Goal: Contribute content

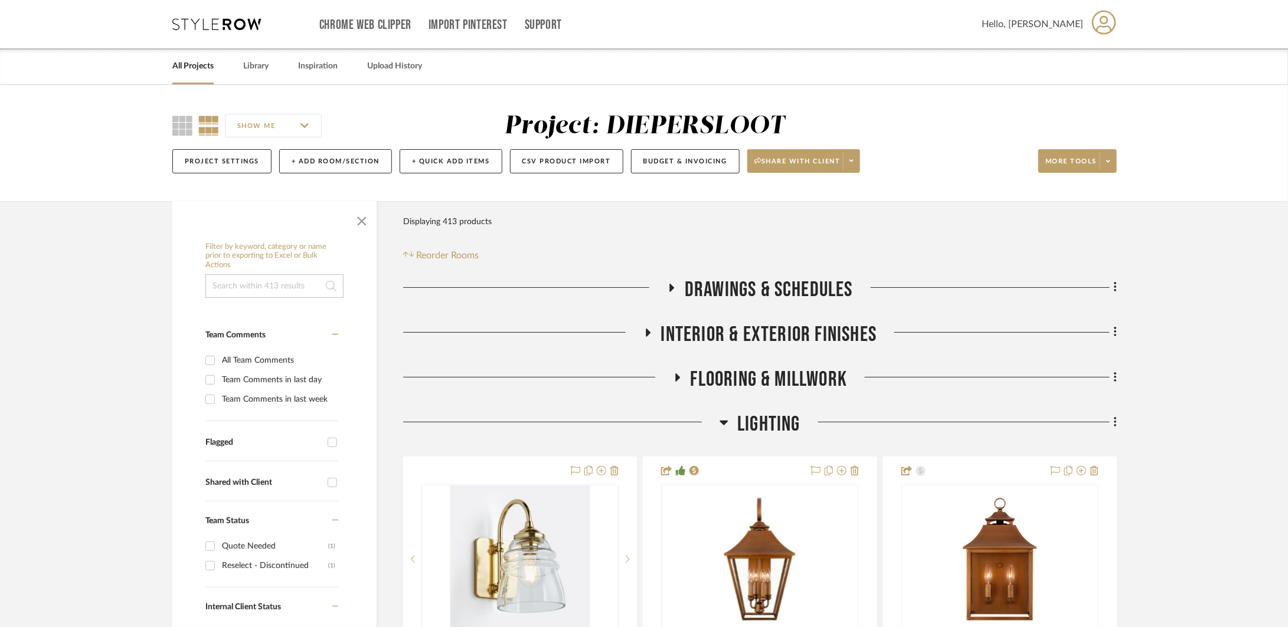
click at [719, 296] on span "Drawings & Schedules" at bounding box center [769, 289] width 168 height 25
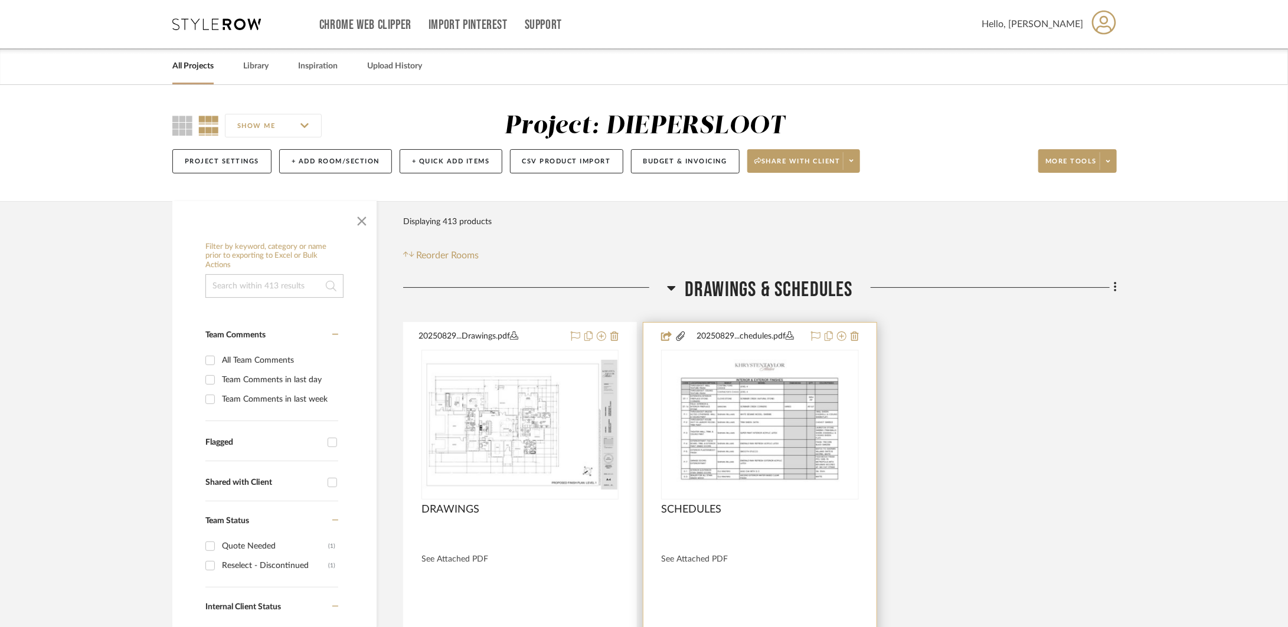
click at [799, 518] on div "SCHEDULES" at bounding box center [759, 517] width 197 height 26
click at [767, 450] on img "0" at bounding box center [759, 425] width 191 height 148
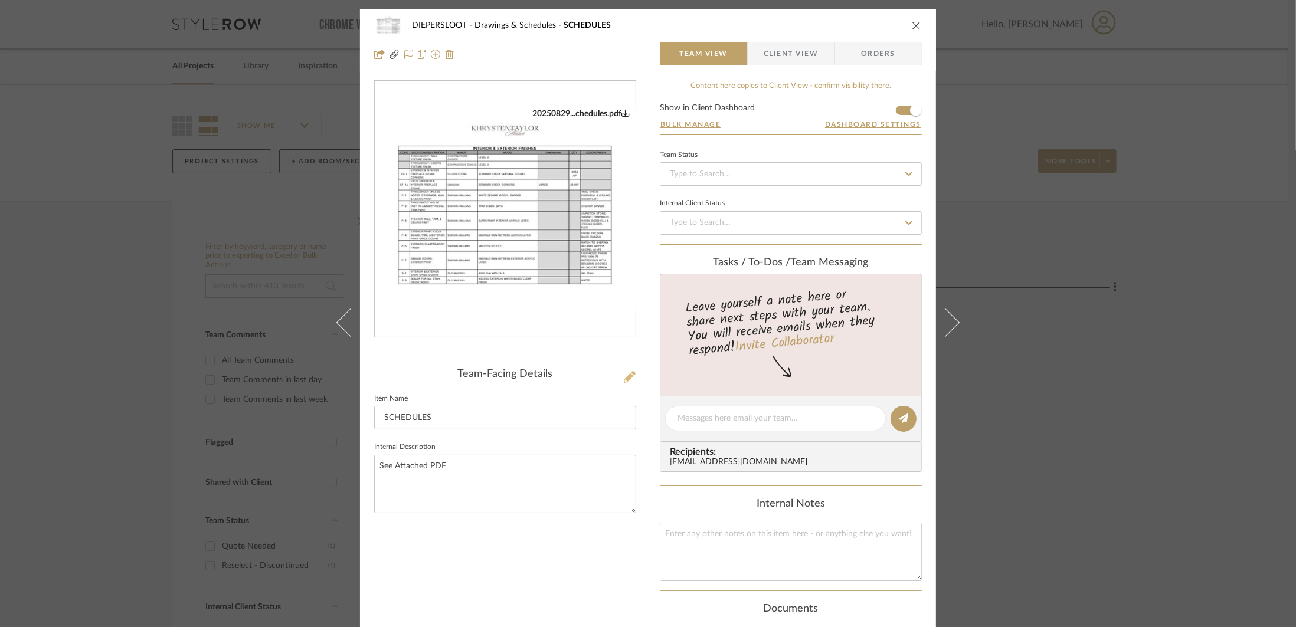
click at [624, 379] on icon at bounding box center [630, 377] width 12 height 12
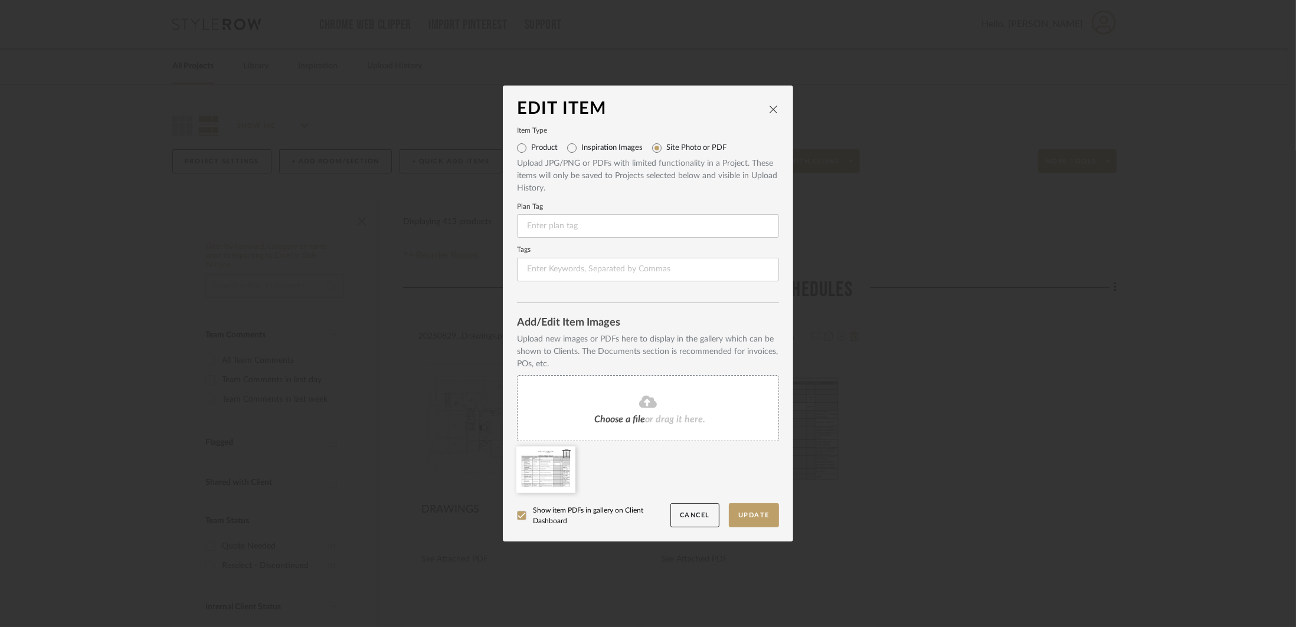
click at [563, 454] on icon at bounding box center [567, 453] width 8 height 9
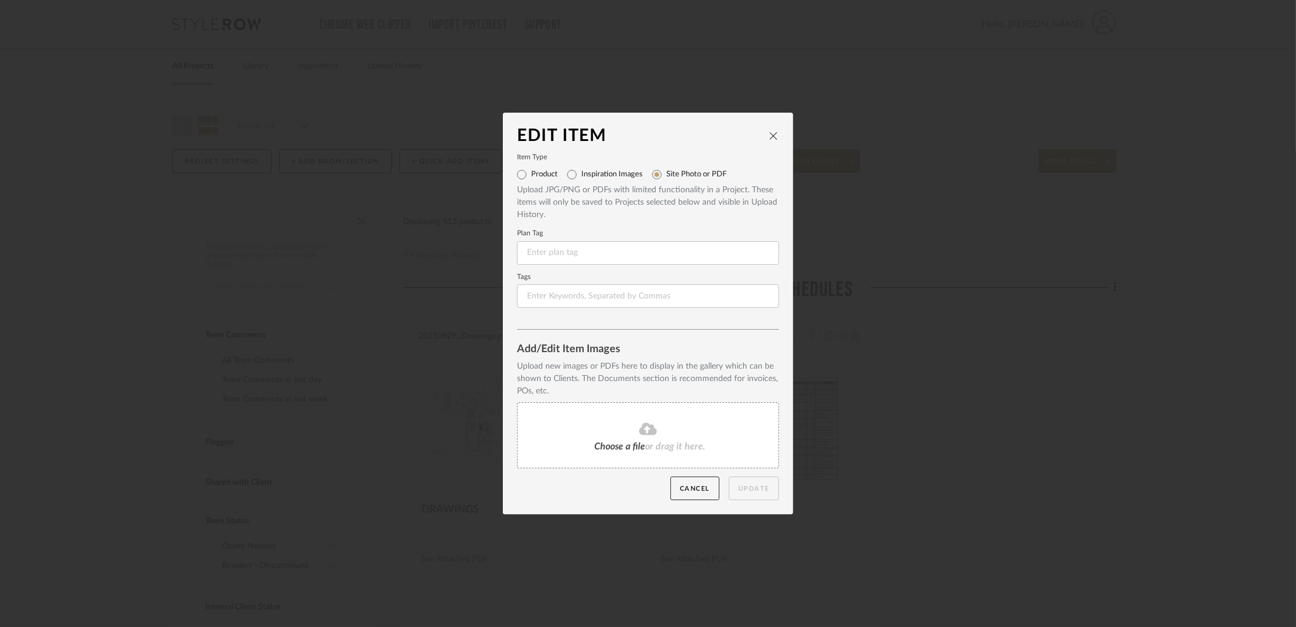
click at [586, 433] on div "Choose a file or drag it here." at bounding box center [648, 436] width 262 height 66
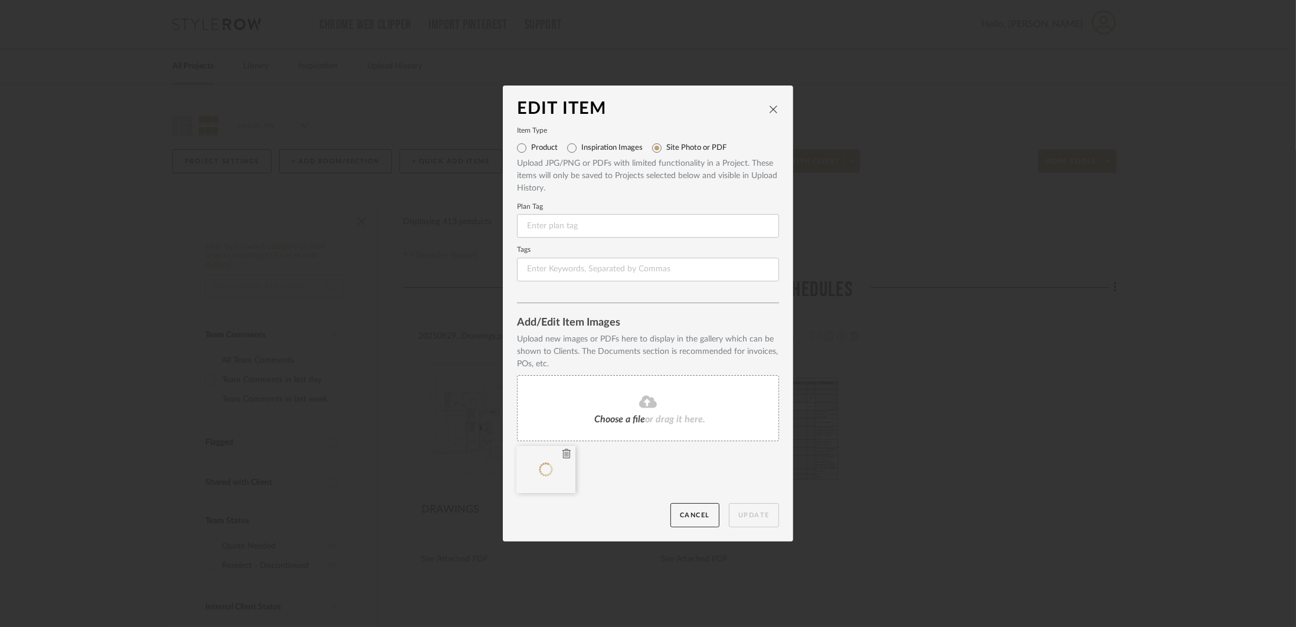
click at [564, 453] on icon at bounding box center [567, 453] width 8 height 9
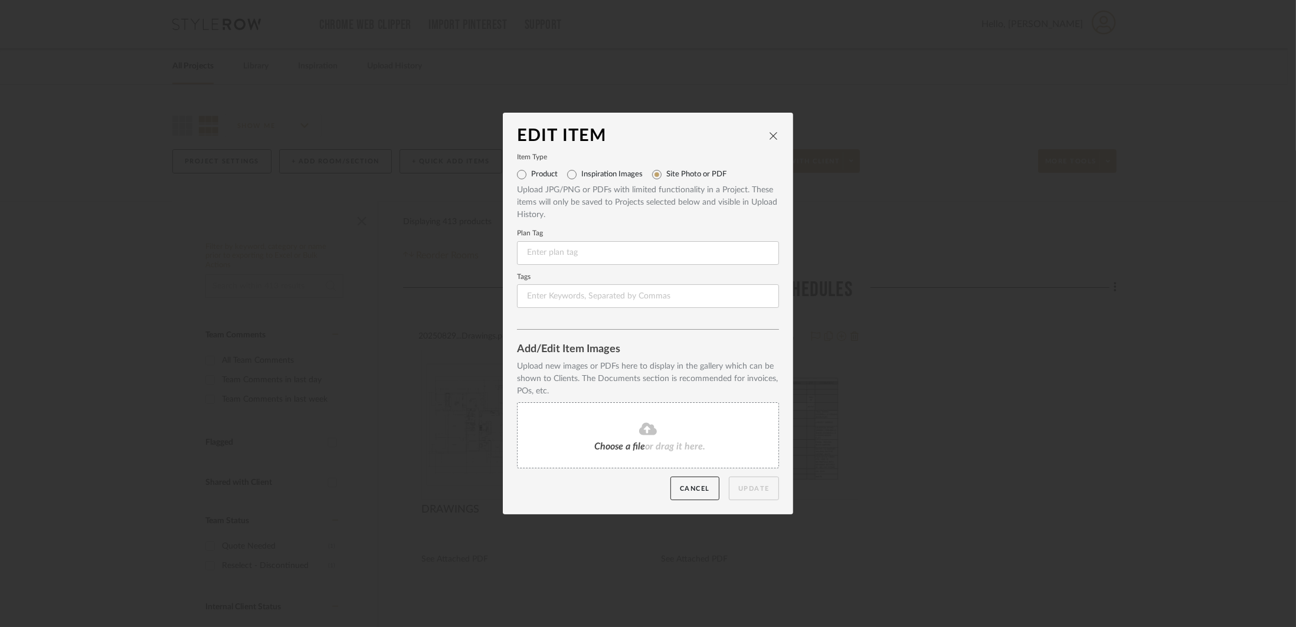
click at [584, 442] on div "Choose a file or drag it here." at bounding box center [648, 436] width 262 height 66
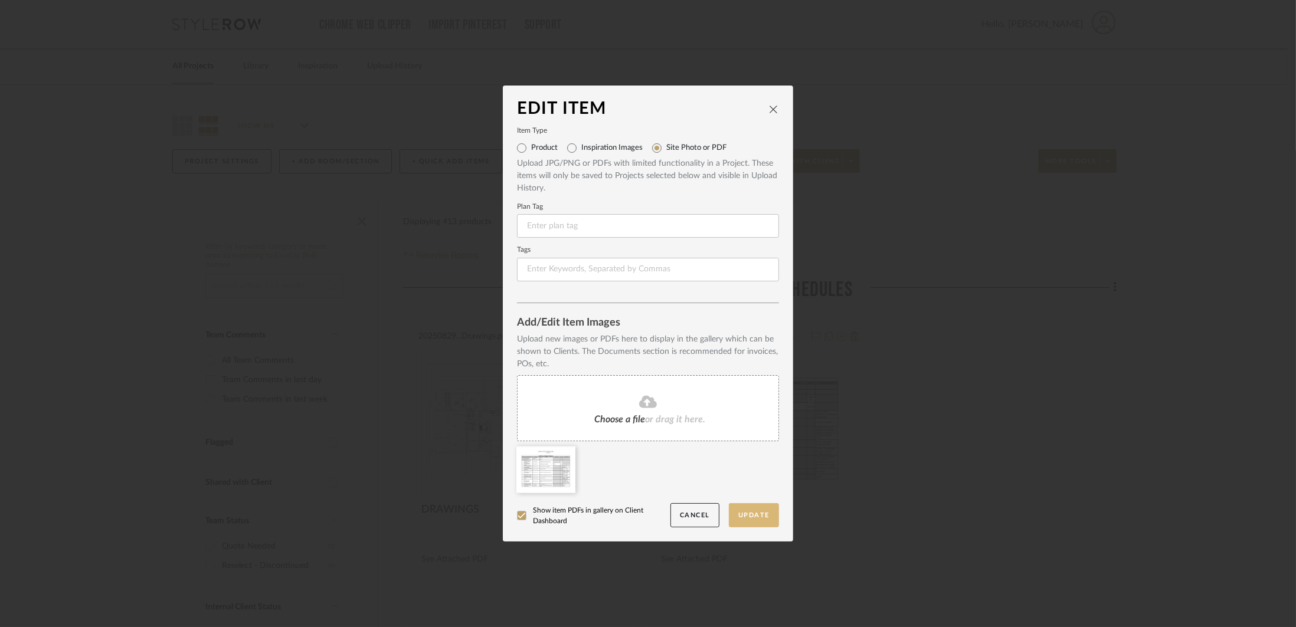
click at [751, 508] on button "Update" at bounding box center [754, 516] width 50 height 24
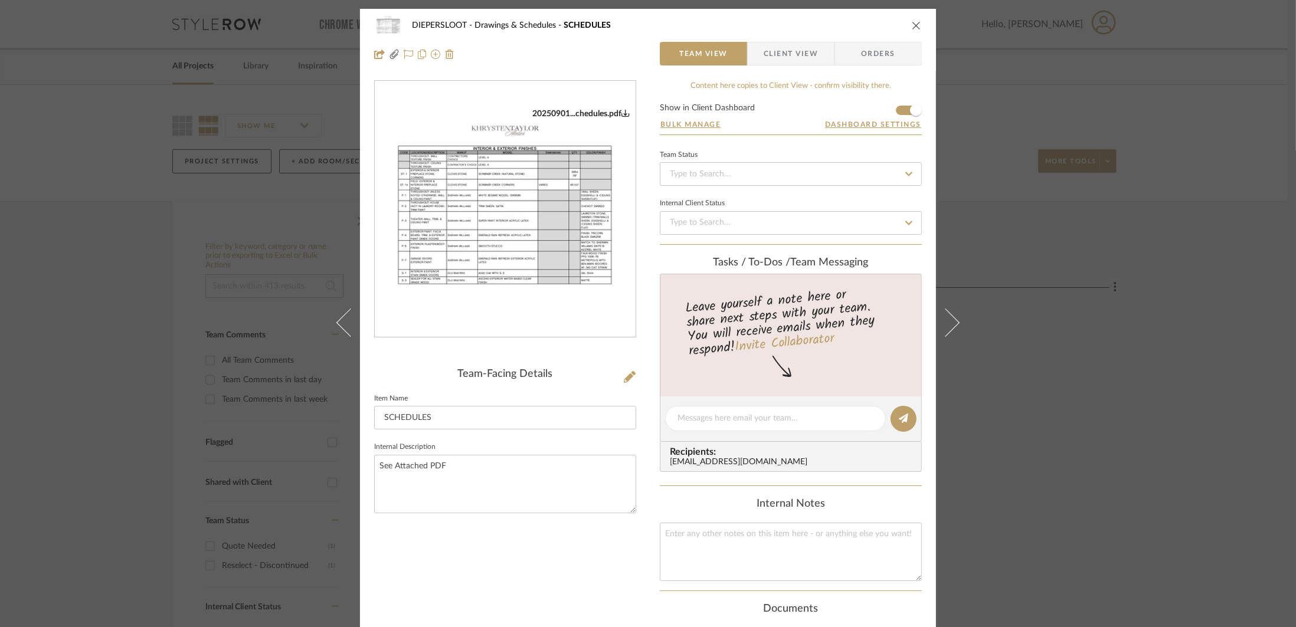
click at [1014, 298] on div "DIEPERSLOOT Drawings & Schedules SCHEDULES Team View Client View Orders 2025090…" at bounding box center [648, 313] width 1296 height 627
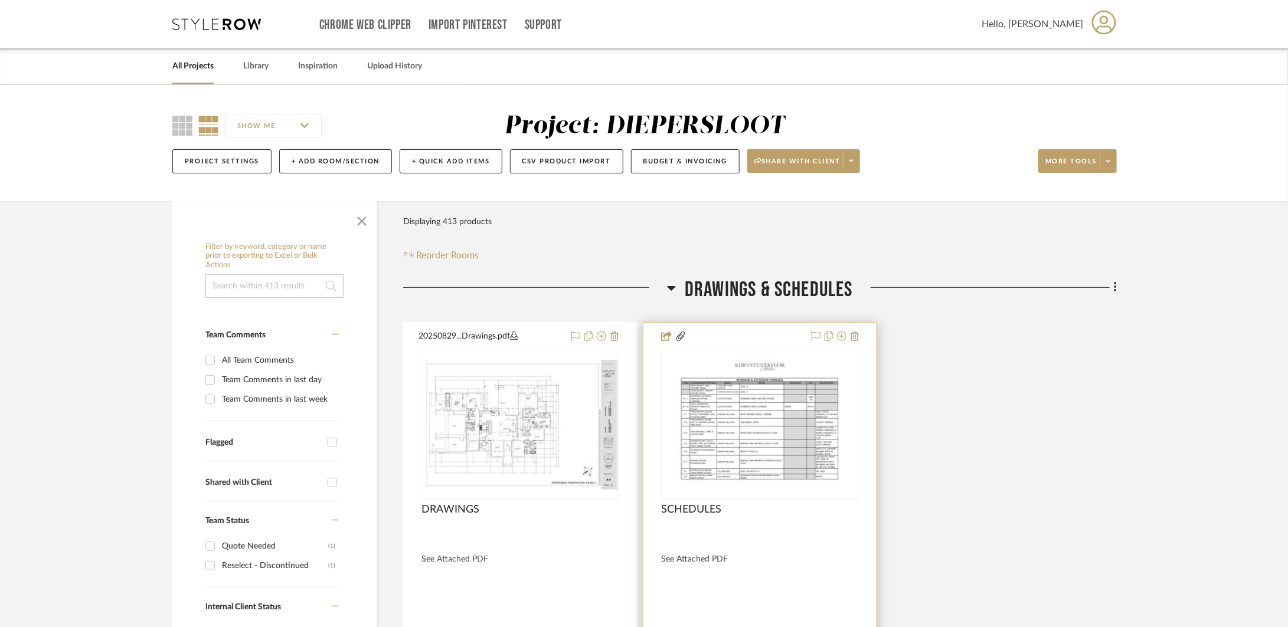
click at [748, 510] on div "SCHEDULES" at bounding box center [759, 517] width 197 height 26
click at [808, 512] on div "SCHEDULES" at bounding box center [759, 517] width 197 height 26
click at [829, 452] on img "0" at bounding box center [759, 425] width 191 height 148
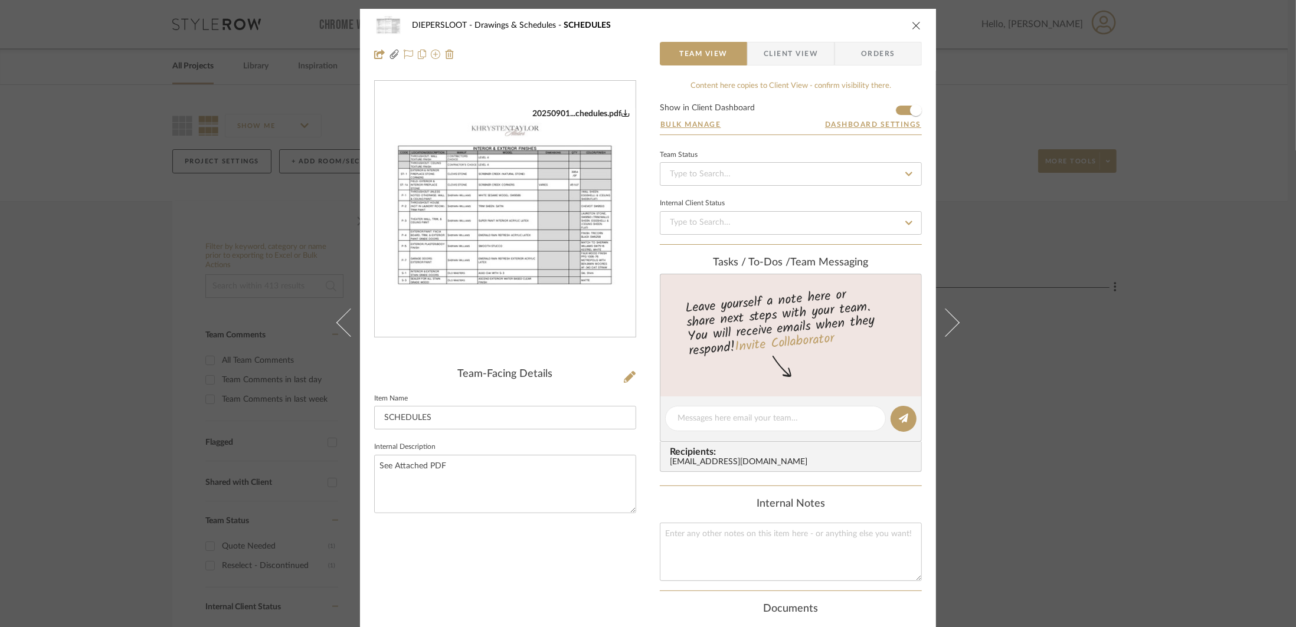
click at [985, 416] on div "DIEPERSLOOT Drawings & Schedules SCHEDULES Team View Client View Orders 2025090…" at bounding box center [648, 313] width 1296 height 627
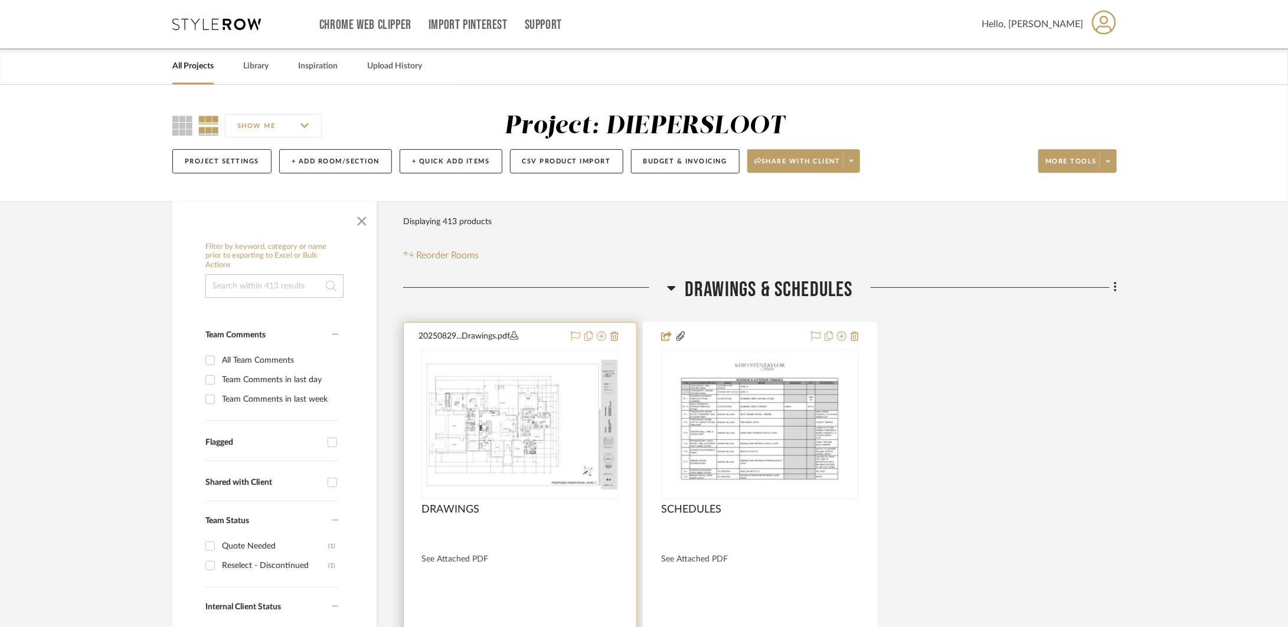
click at [591, 548] on div at bounding box center [520, 581] width 233 height 517
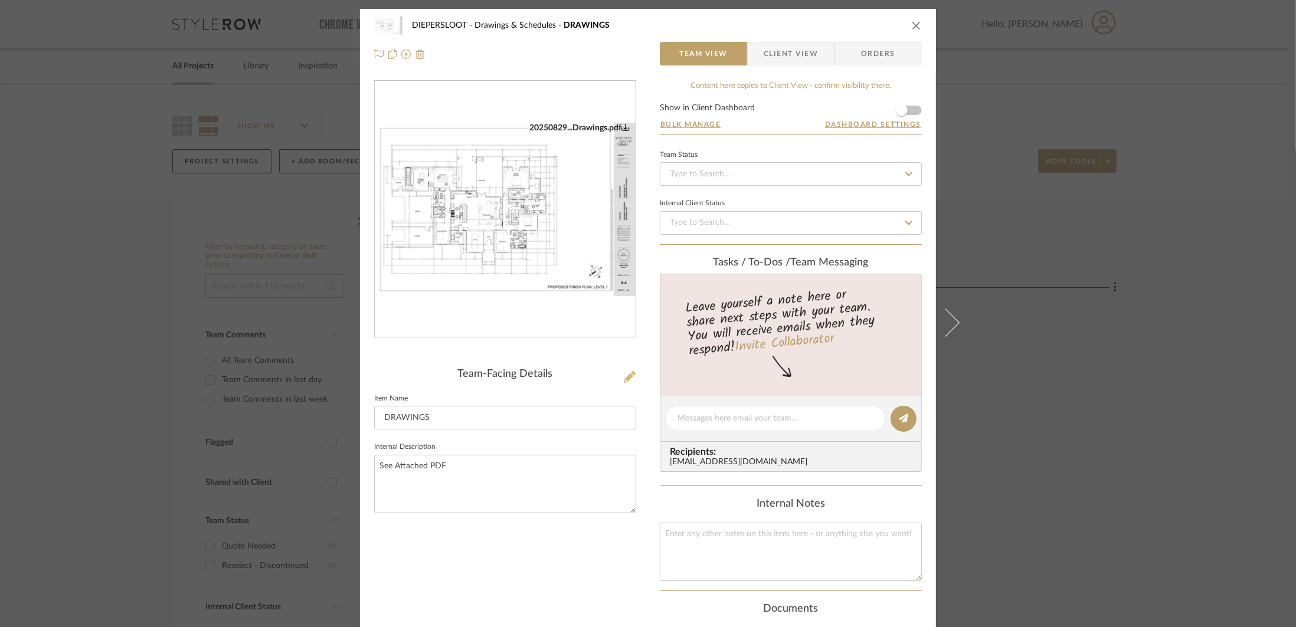
click at [624, 373] on icon at bounding box center [630, 377] width 12 height 12
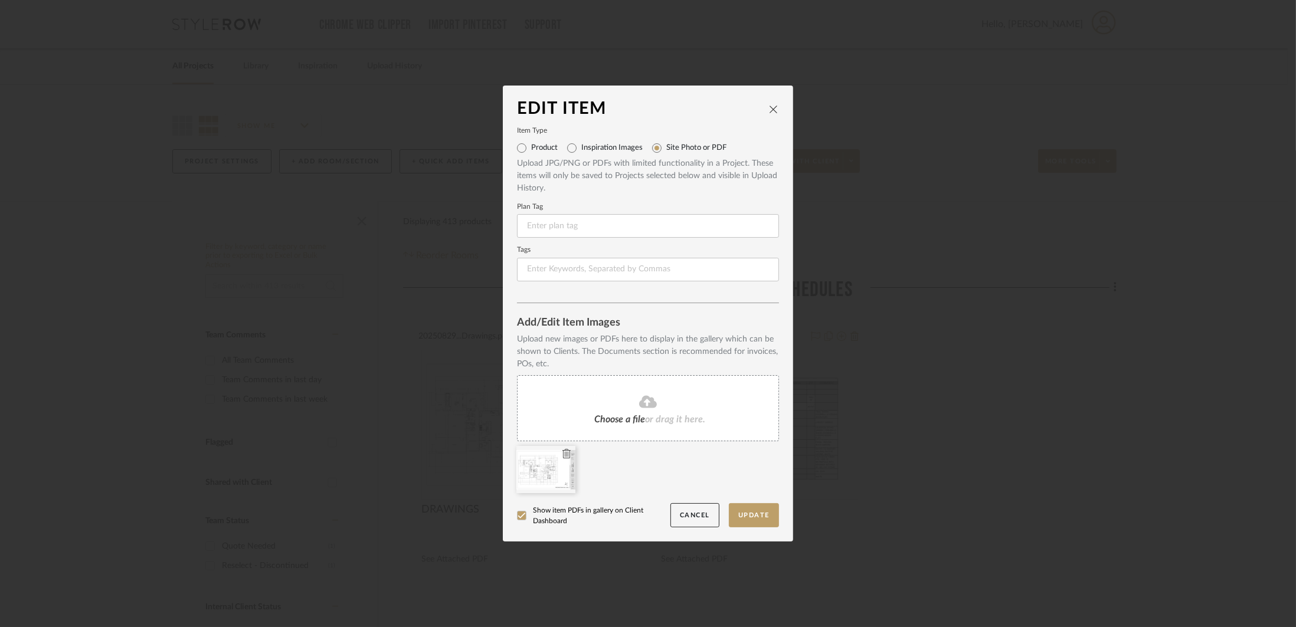
click at [567, 451] on div at bounding box center [546, 469] width 59 height 47
click at [566, 450] on icon at bounding box center [567, 453] width 8 height 9
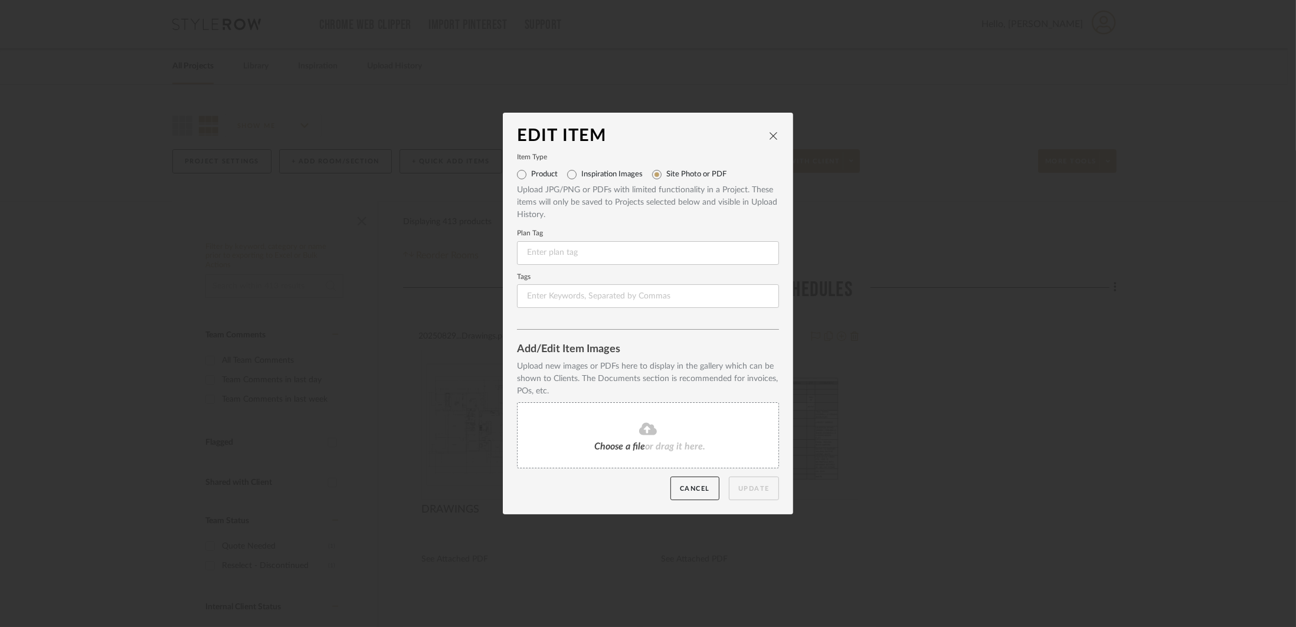
click at [625, 413] on div "Choose a file or drag it here." at bounding box center [648, 436] width 262 height 66
